Goal: Task Accomplishment & Management: Manage account settings

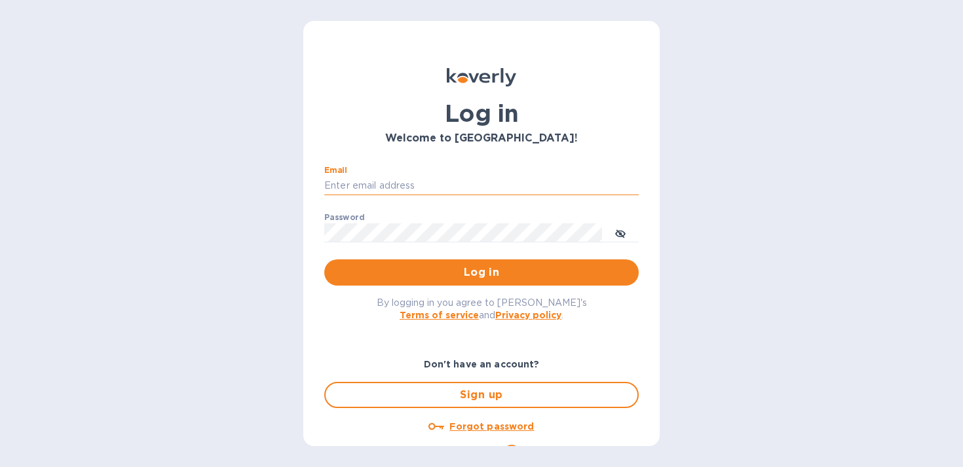
click at [397, 183] on input "Email" at bounding box center [481, 186] width 315 height 20
type input "[EMAIL_ADDRESS][DOMAIN_NAME]"
click at [455, 277] on span "Log in" at bounding box center [482, 273] width 294 height 16
